Goal: Task Accomplishment & Management: Complete application form

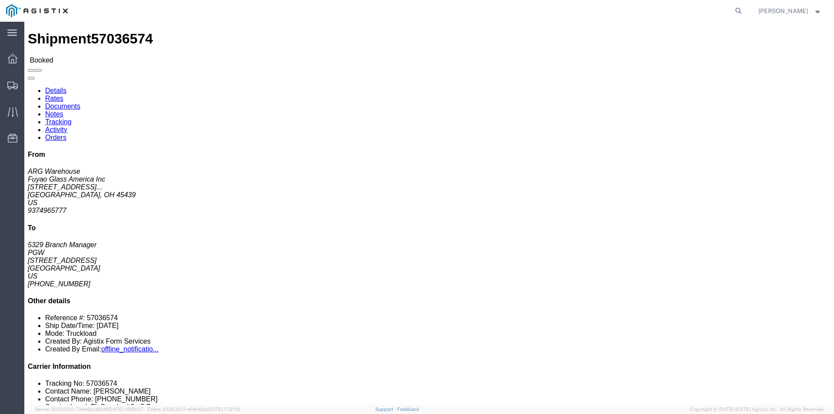
click link "Tracking"
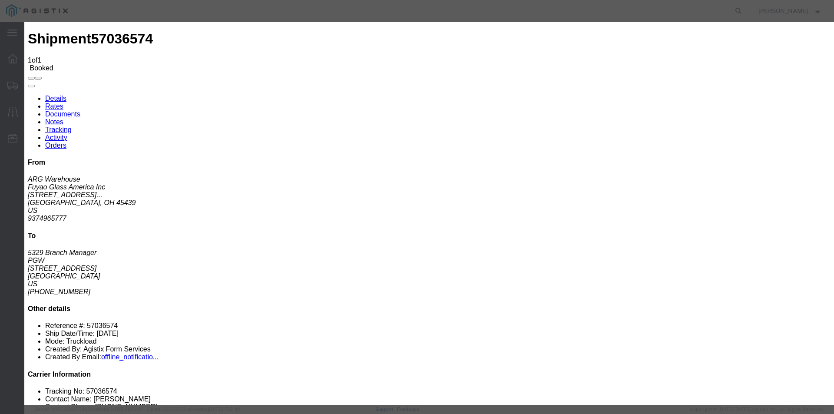
type input "[DATE]"
drag, startPoint x: 402, startPoint y: 110, endPoint x: 391, endPoint y: 112, distance: 10.9
drag, startPoint x: 396, startPoint y: 111, endPoint x: 370, endPoint y: 111, distance: 26.1
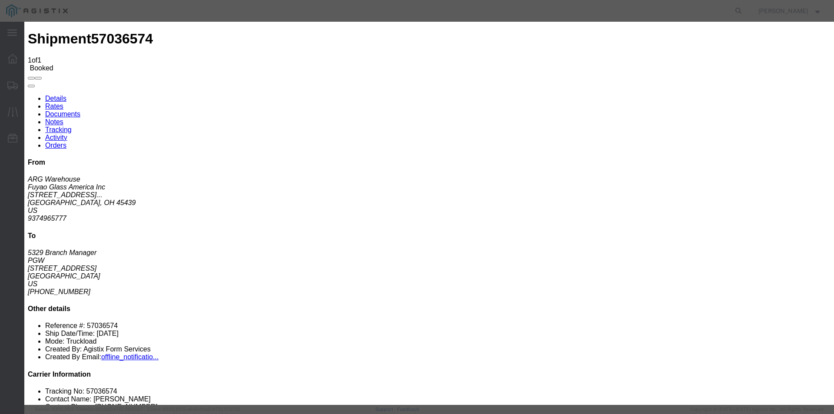
drag, startPoint x: 404, startPoint y: 110, endPoint x: 370, endPoint y: 112, distance: 33.5
drag, startPoint x: 419, startPoint y: 110, endPoint x: 389, endPoint y: 111, distance: 29.1
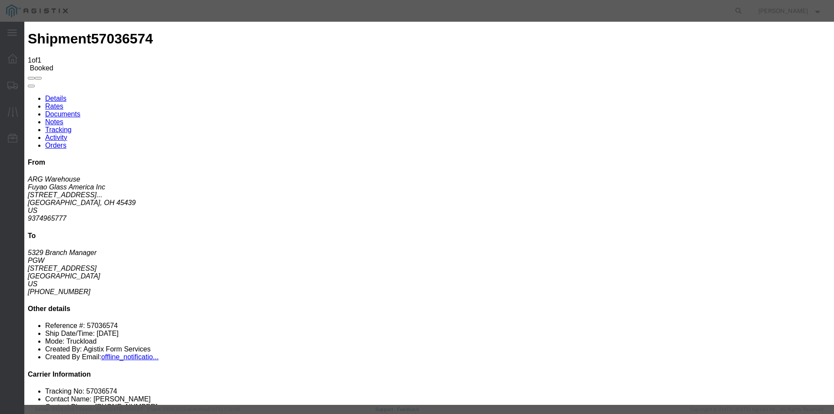
type input "1:03 PM"
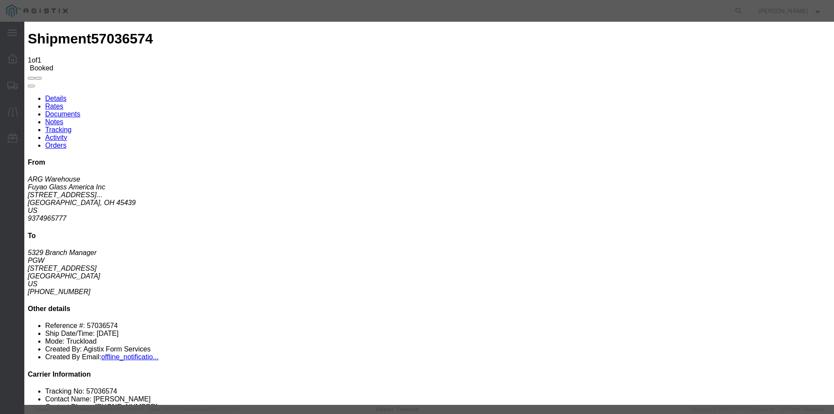
select select "ARVPULOC"
select select "{"pickupDeliveryInfoId": "123377715","pickupOrDelivery": "P","stopNum": "1","lo…"
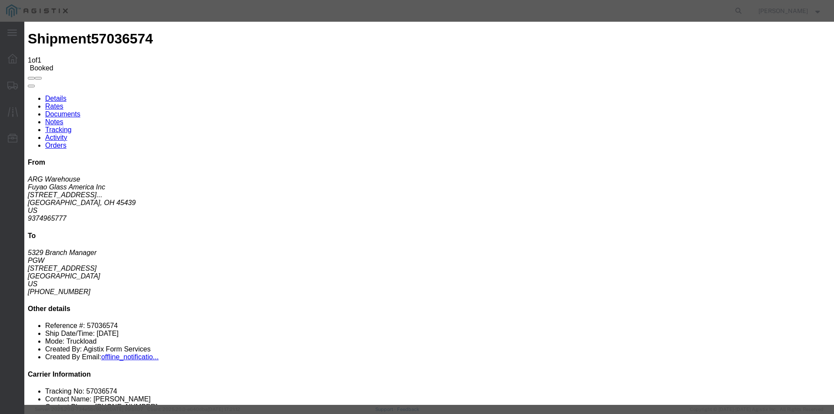
select select "OH"
type input "Moraine"
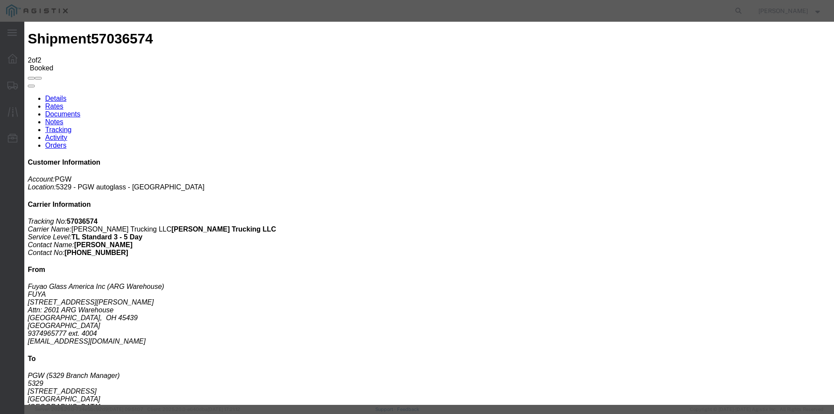
type input "[DATE]"
type input "3:45 PM"
select select "DPTPULOC"
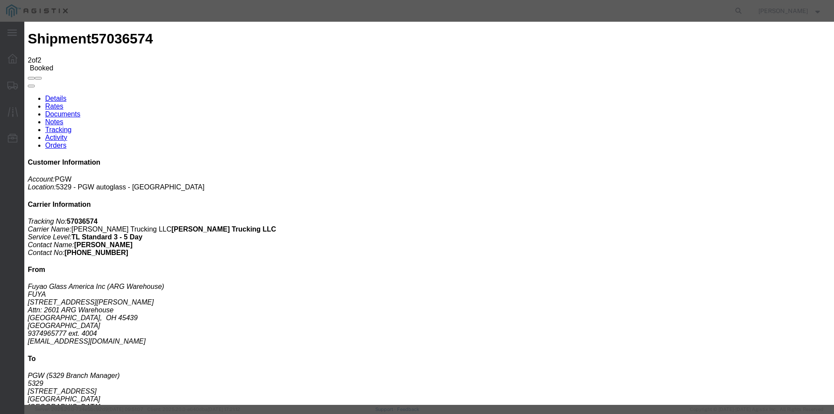
select select "{"pickupDeliveryInfoId": "123377715","pickupOrDelivery": "P","stopNum": "1","lo…"
select select "OH"
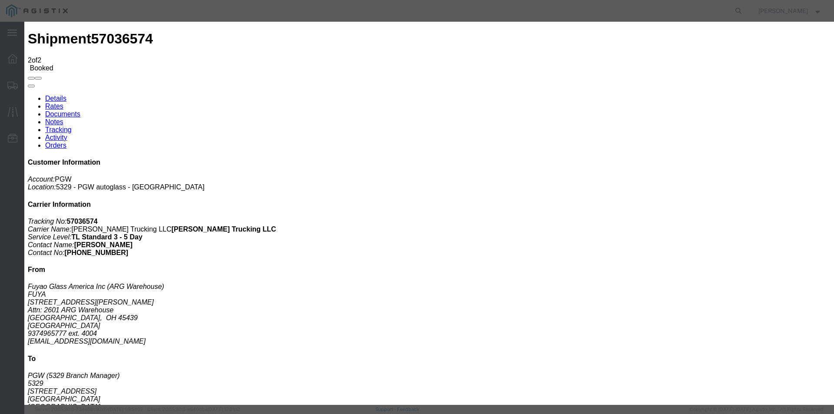
type input "Moraine"
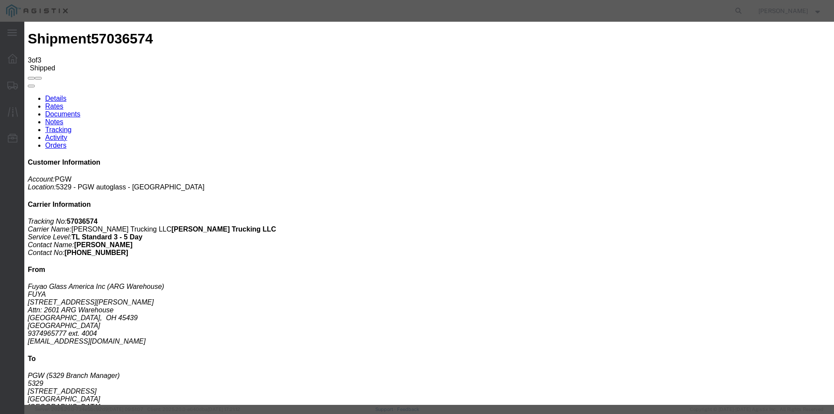
type input "[DATE]"
type input "6:00 PM"
select select "DELIVRED"
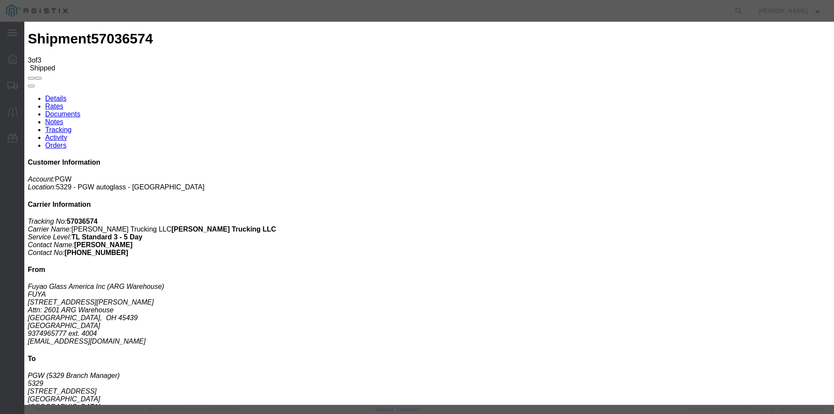
select select "{"pickupDeliveryInfoId": "123377714","pickupOrDelivery": "D","stopNum": "100","…"
select select "OH"
type input "Chillicothe"
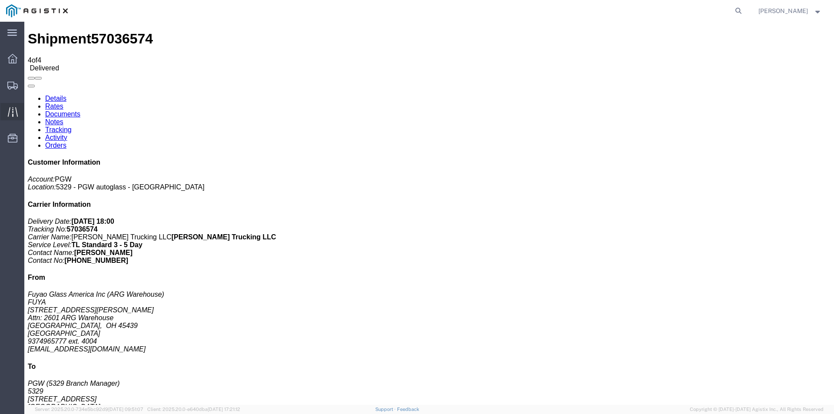
click at [13, 107] on icon at bounding box center [13, 112] width 10 height 10
